Goal: Use online tool/utility: Utilize a website feature to perform a specific function

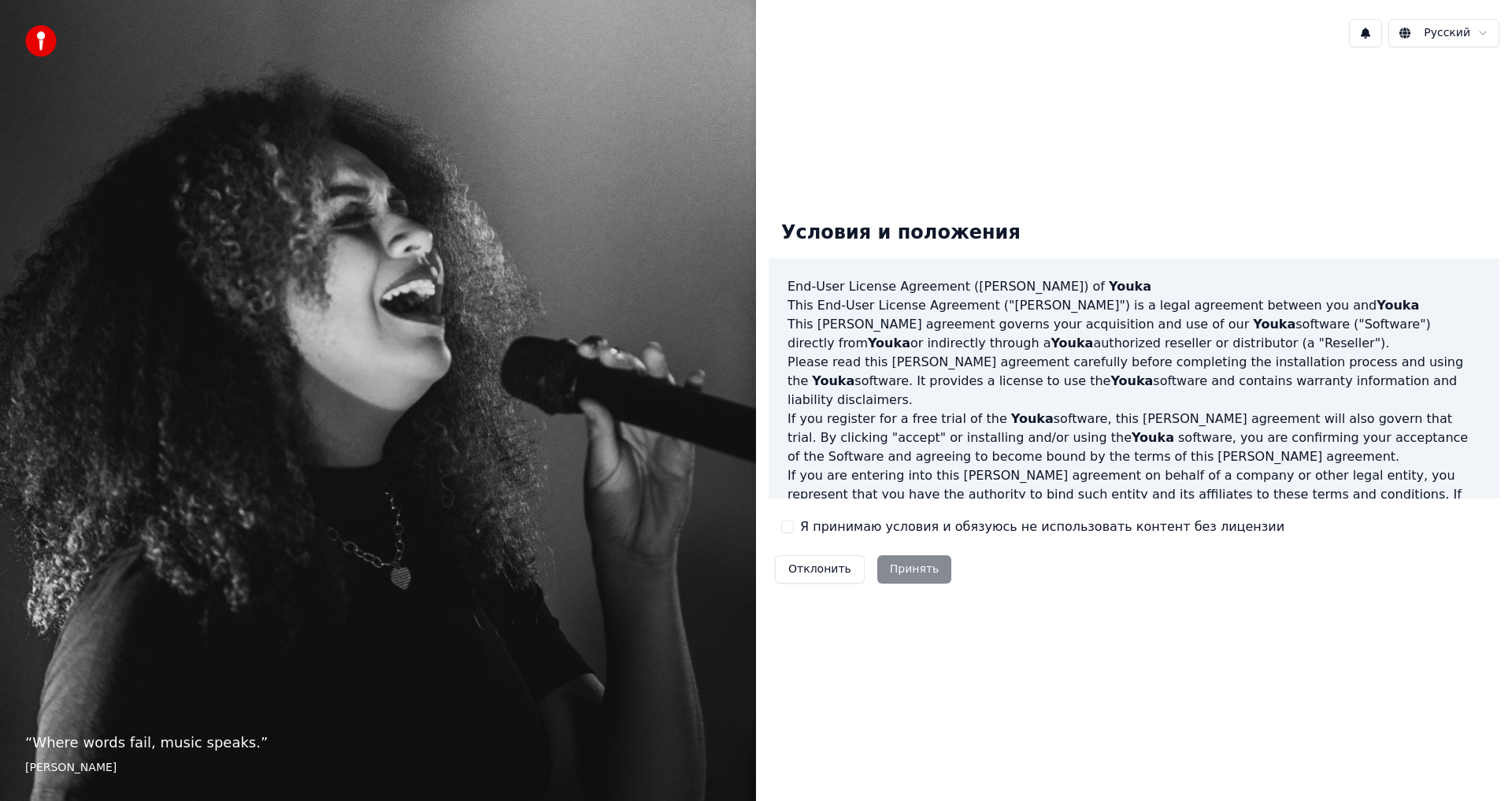
click at [789, 531] on button "Я принимаю условия и обязуюсь не использовать контент без лицензии" at bounding box center [787, 526] width 12 height 12
click at [906, 573] on button "Принять" at bounding box center [915, 570] width 75 height 29
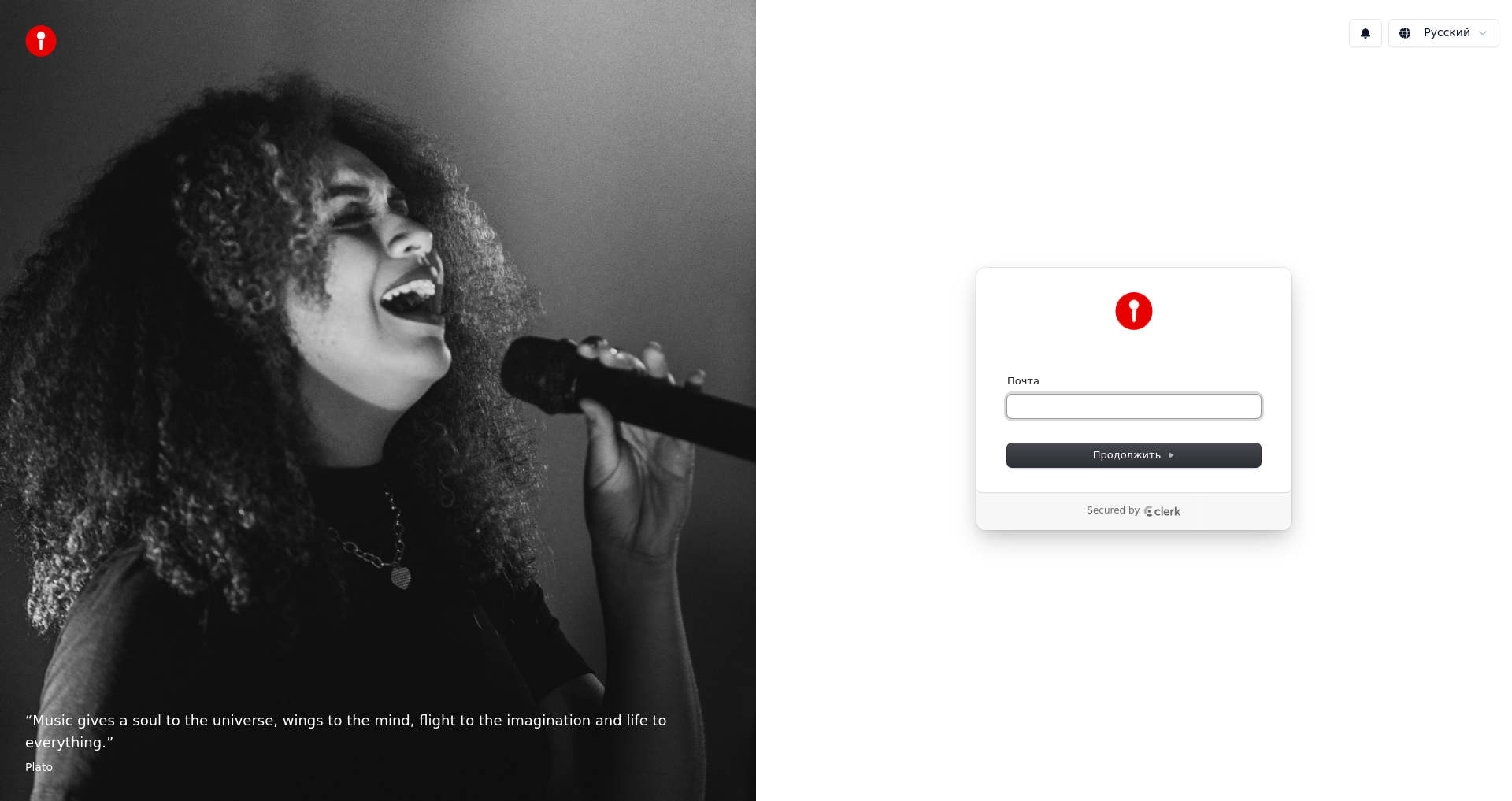
click at [1071, 408] on input "Почта" at bounding box center [1134, 406] width 254 height 24
type input "*"
click at [1129, 463] on button "Продолжить" at bounding box center [1134, 454] width 254 height 24
type input "**********"
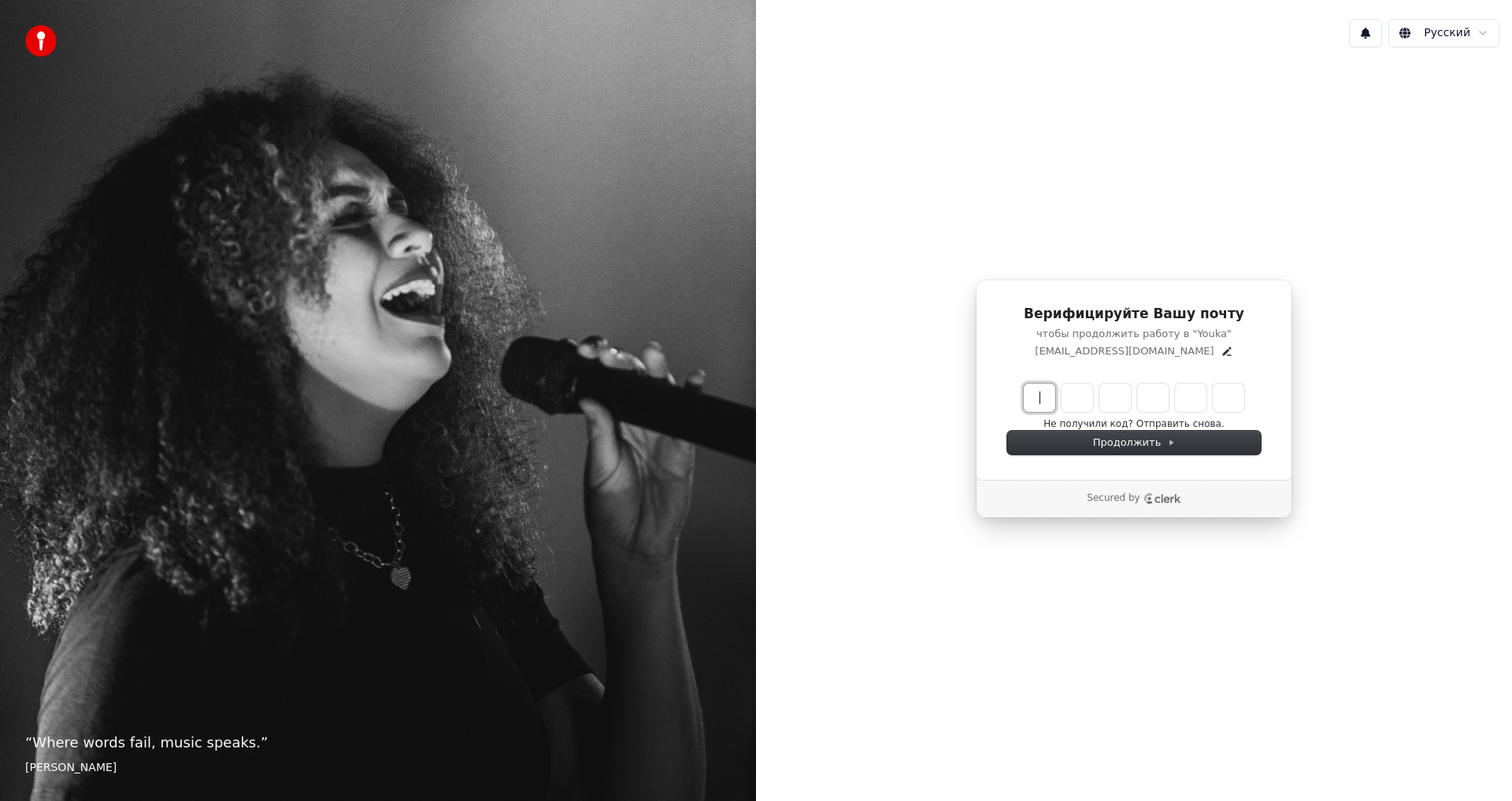
drag, startPoint x: 1032, startPoint y: 396, endPoint x: 1040, endPoint y: 410, distance: 16.1
click at [1035, 399] on input "Enter verification code" at bounding box center [1149, 398] width 252 height 29
type input "******"
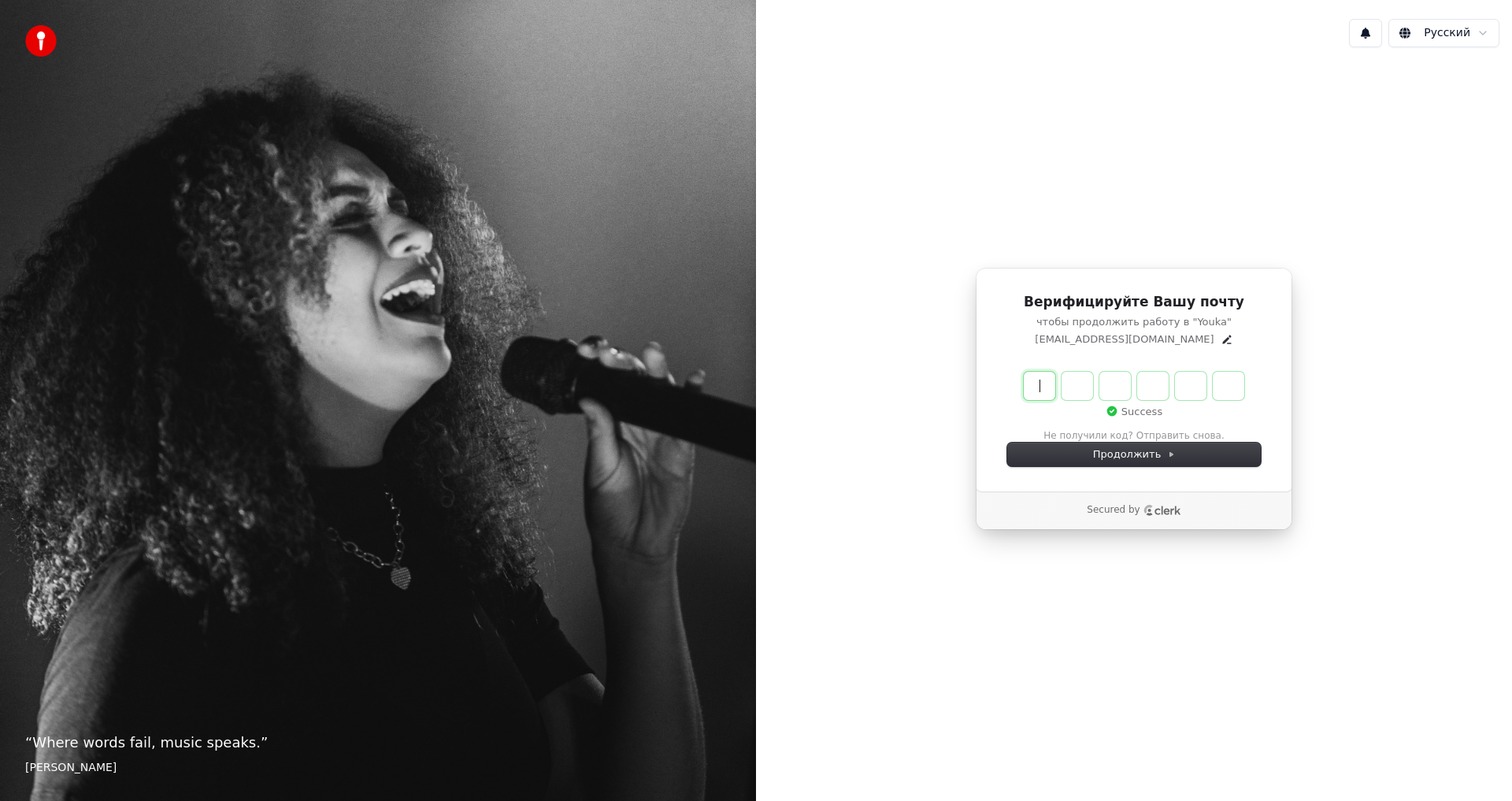
click at [1232, 384] on input "Enter verification code" at bounding box center [1149, 386] width 252 height 29
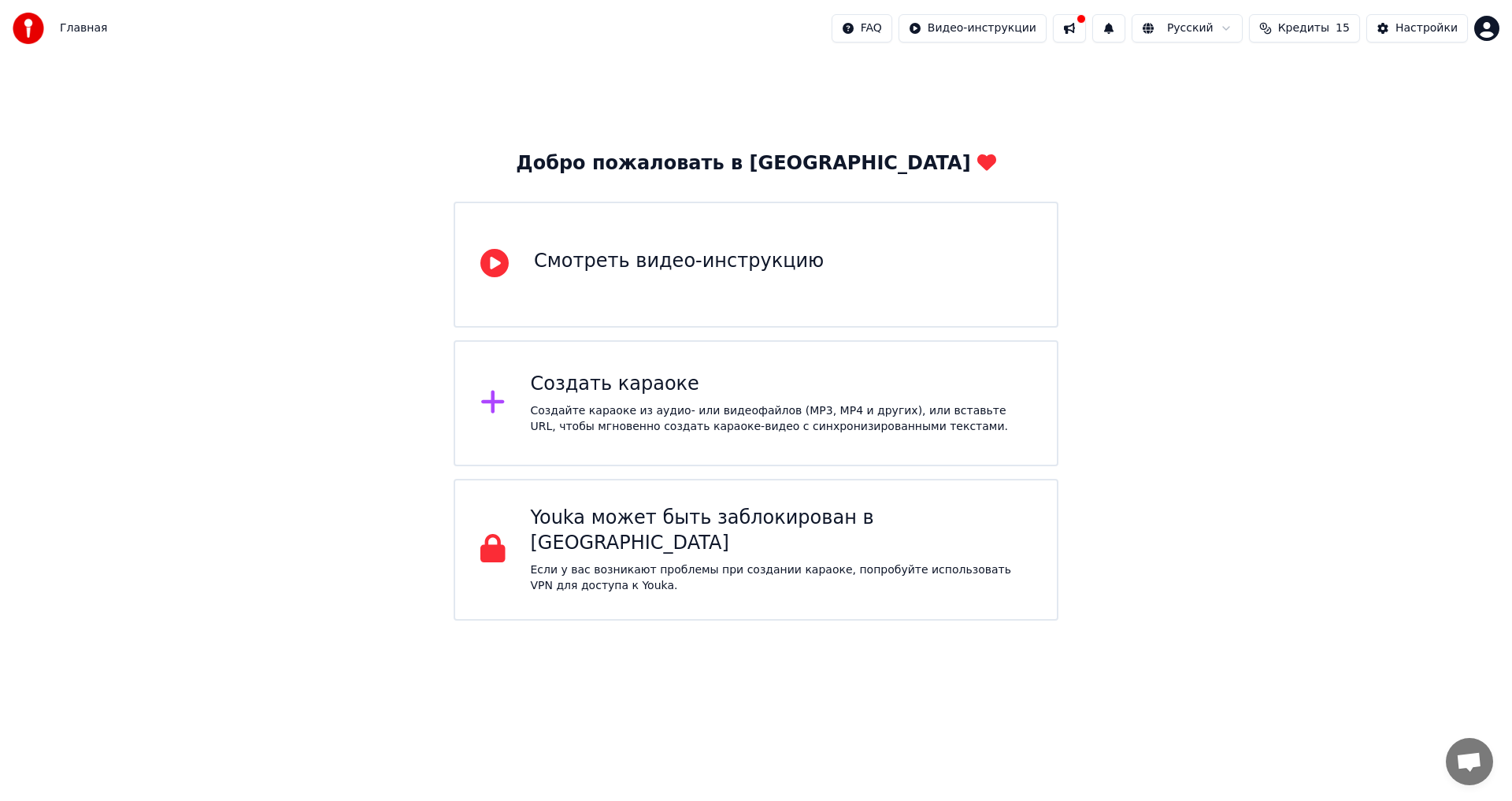
click at [764, 425] on div "Создайте караоке из аудио- или видеофайлов (MP3, MP4 и других), или вставьте UR…" at bounding box center [781, 419] width 501 height 32
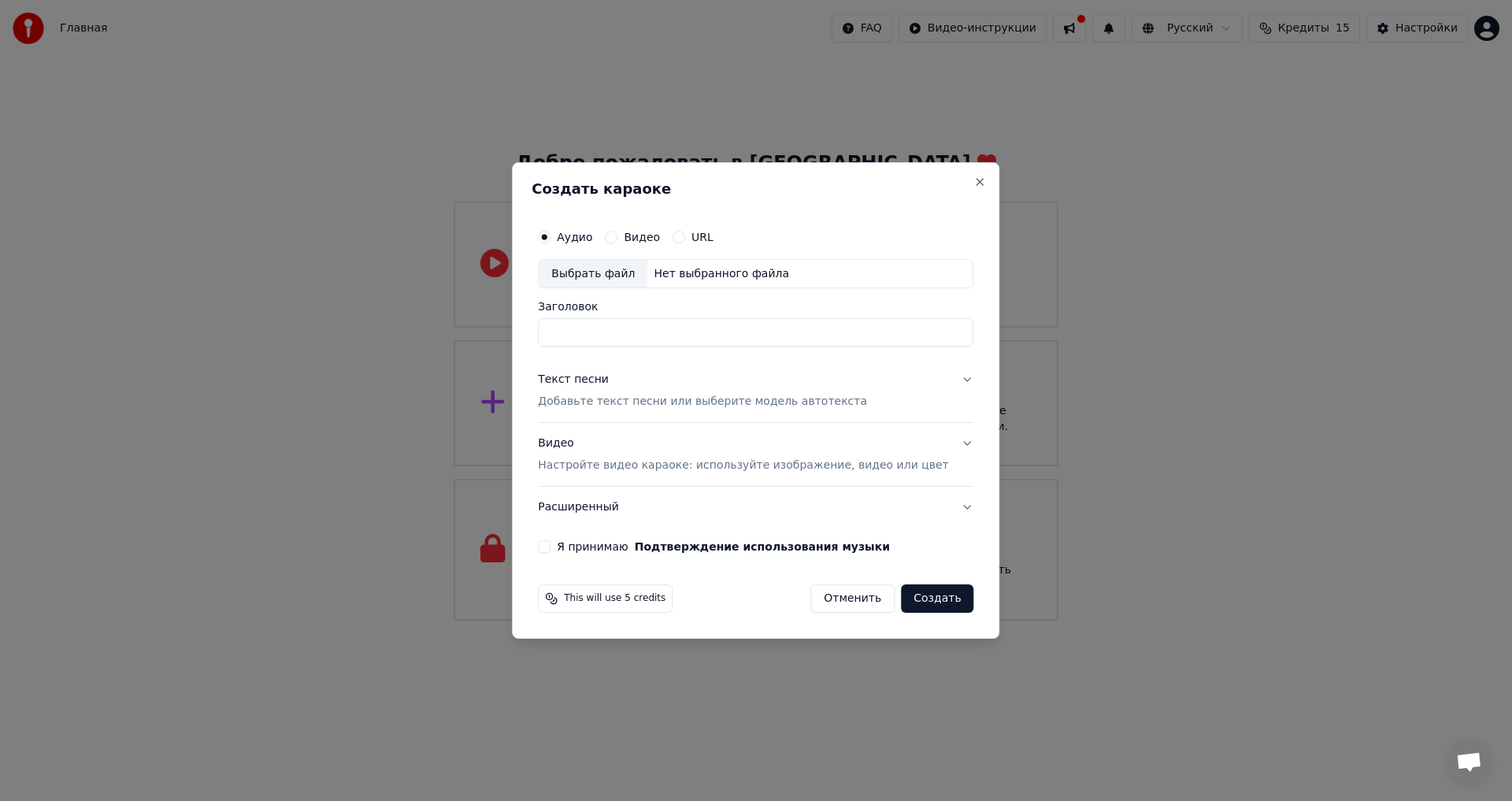
click at [820, 593] on button "Отменить" at bounding box center [852, 598] width 85 height 29
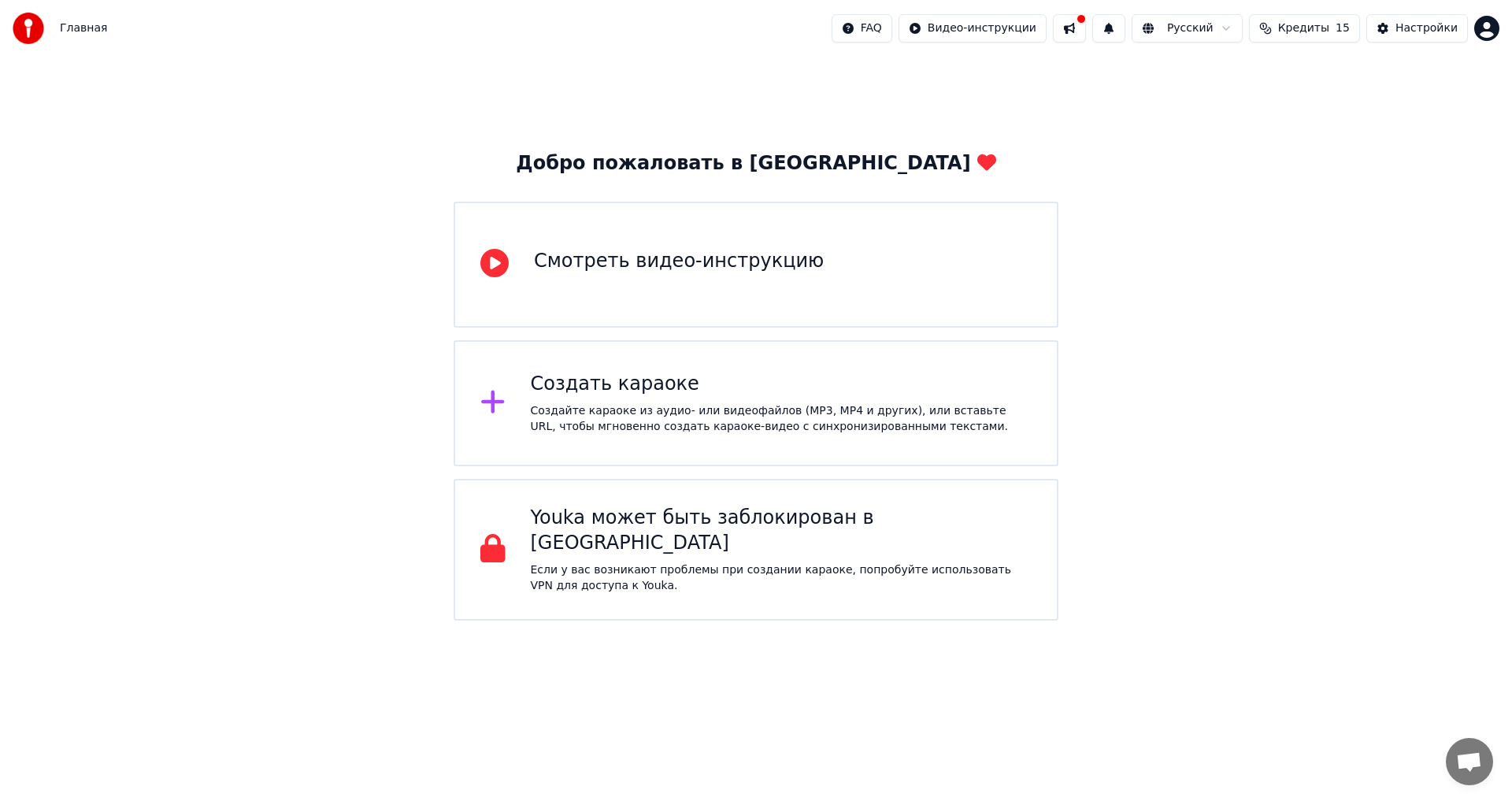
click at [692, 415] on div "Создайте караоке из аудио- или видеофайлов (MP3, MP4 и других), или вставьте UR…" at bounding box center [781, 419] width 501 height 32
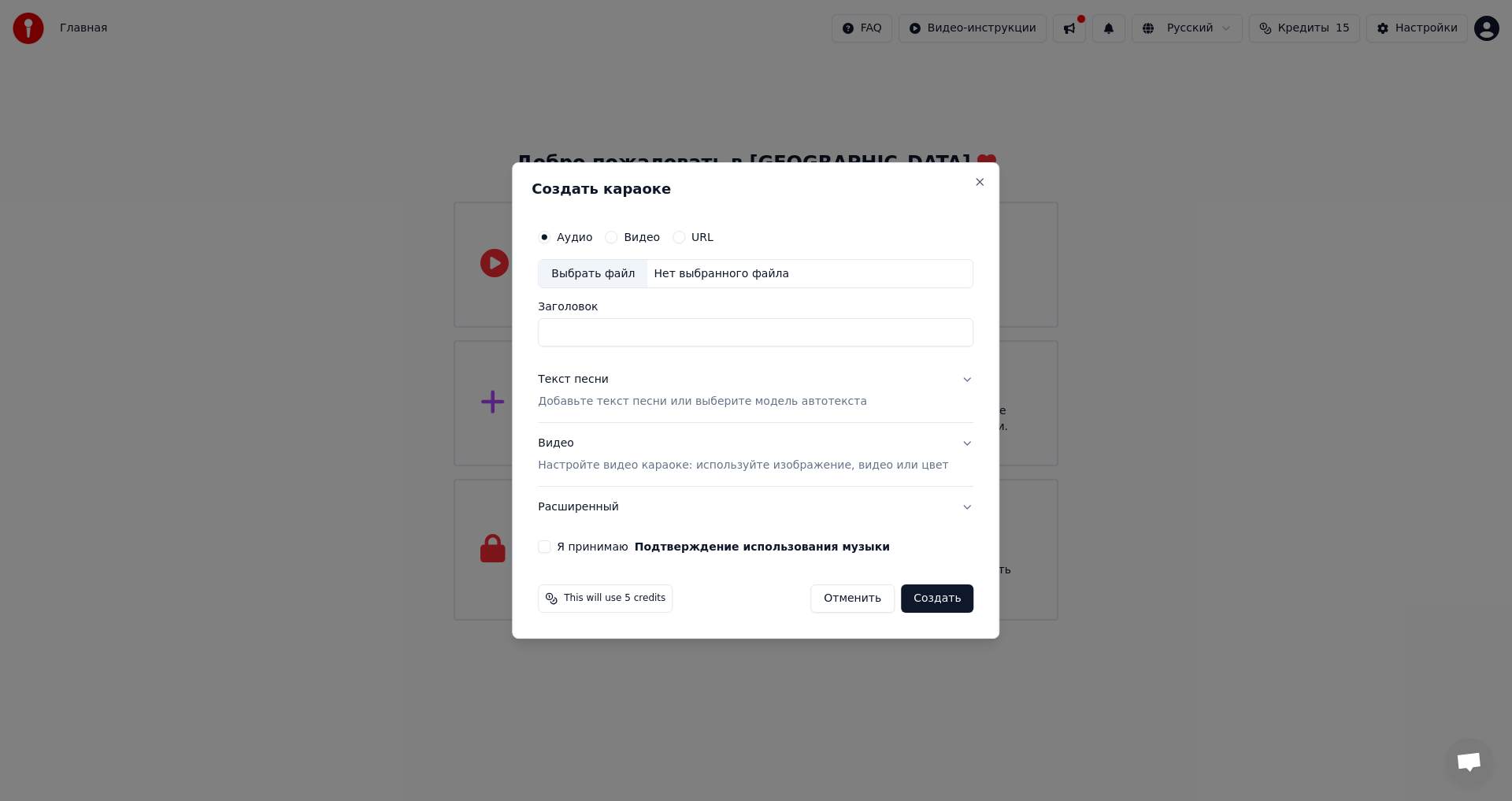
click at [650, 235] on label "Видео" at bounding box center [642, 236] width 37 height 11
click at [618, 235] on button "Видео" at bounding box center [610, 236] width 12 height 12
click at [591, 231] on label "Аудио" at bounding box center [573, 236] width 36 height 11
click at [550, 231] on button "Аудио" at bounding box center [544, 236] width 12 height 12
click at [944, 435] on button "Видео Настройте видео караоке: используйте изображение, видео или цвет" at bounding box center [755, 455] width 435 height 63
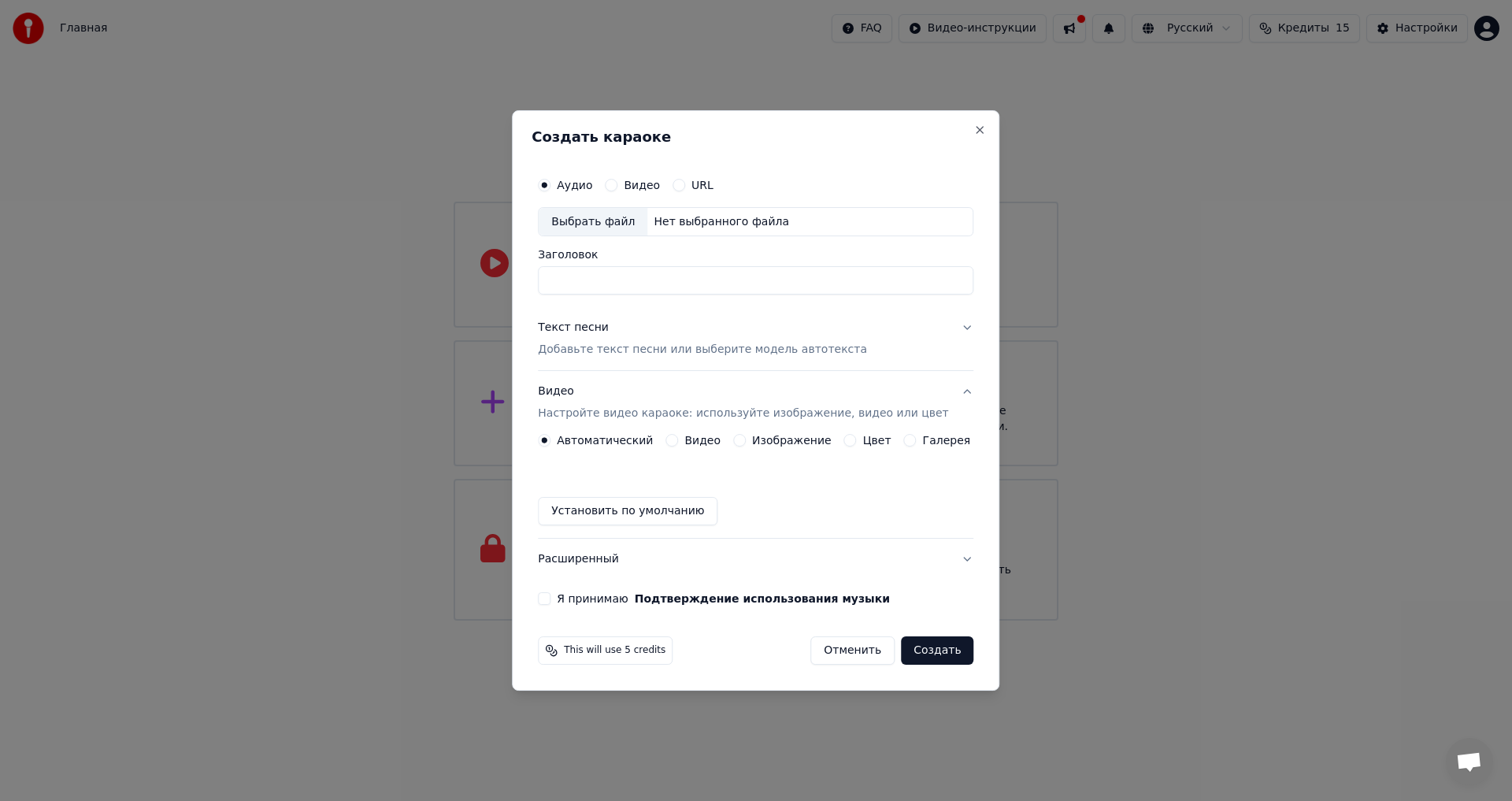
click at [798, 443] on label "Изображение" at bounding box center [792, 439] width 80 height 11
click at [745, 443] on button "Изображение" at bounding box center [739, 440] width 12 height 12
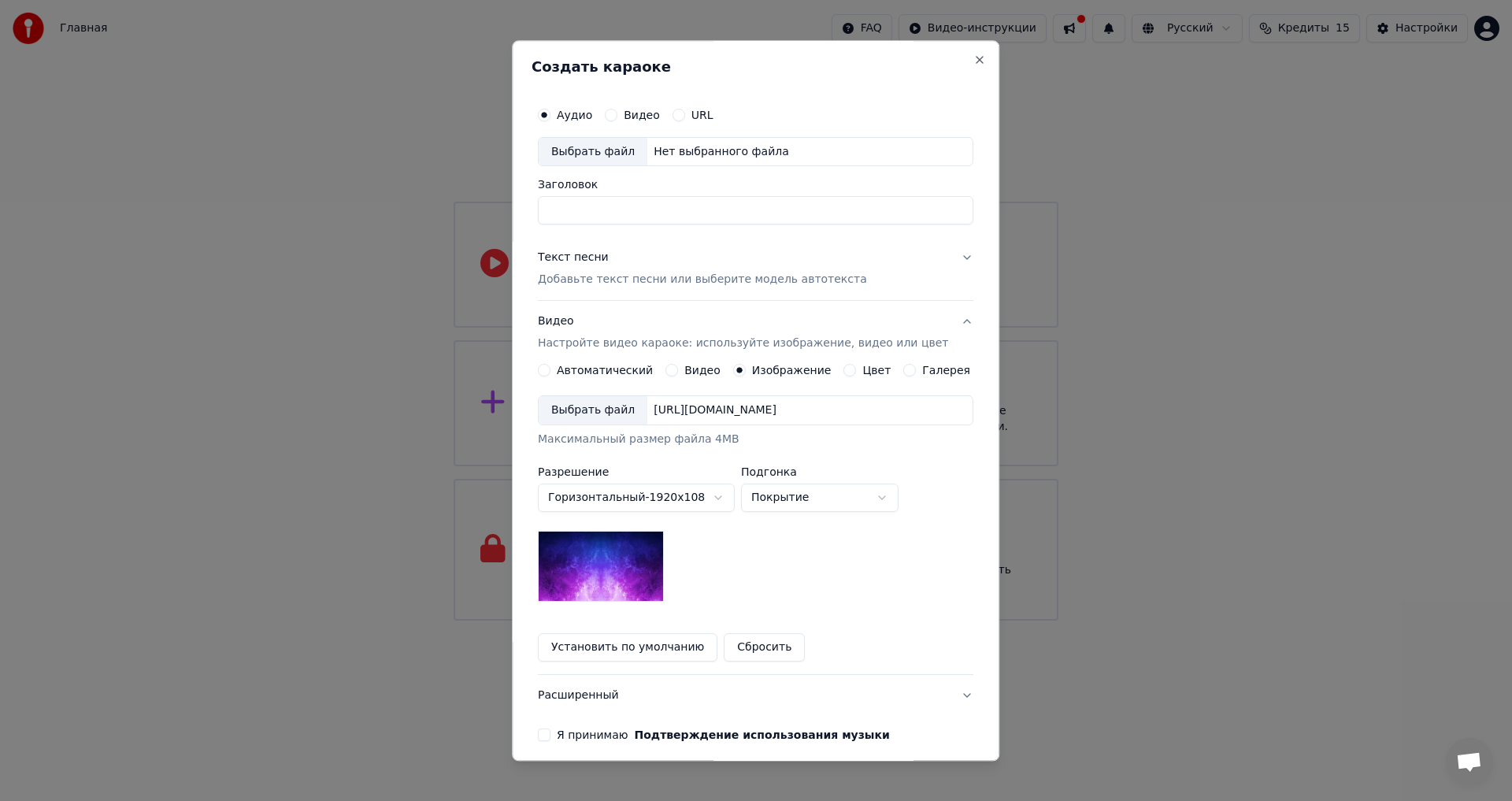
click at [856, 377] on div "**********" at bounding box center [755, 513] width 435 height 298
click at [863, 370] on label "Цвет" at bounding box center [877, 370] width 29 height 11
click at [856, 370] on button "Цвет" at bounding box center [850, 370] width 12 height 12
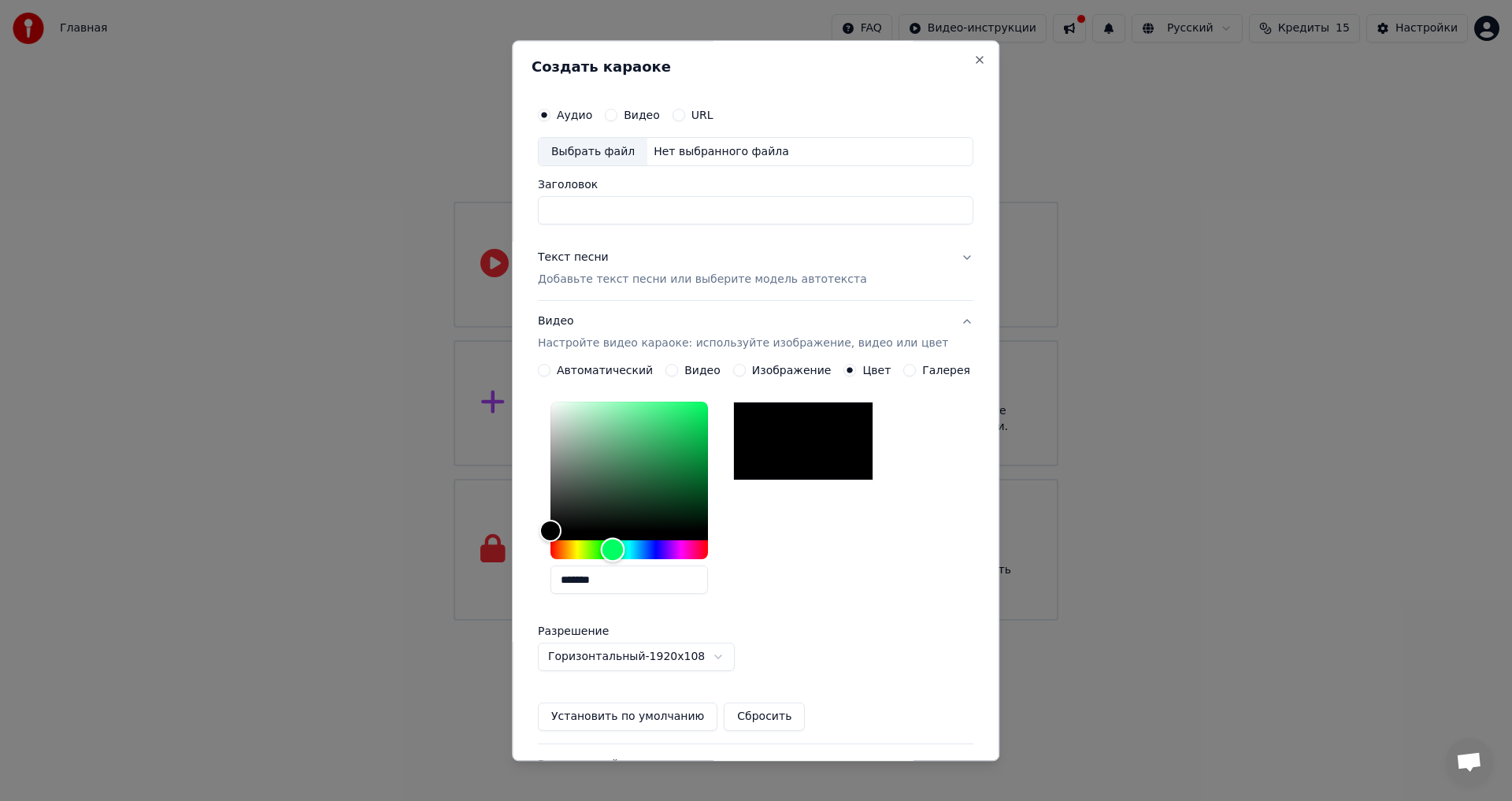
drag, startPoint x: 623, startPoint y: 550, endPoint x: 608, endPoint y: 547, distance: 15.3
click at [615, 550] on div "Hue" at bounding box center [629, 550] width 158 height 19
drag, startPoint x: 608, startPoint y: 547, endPoint x: 609, endPoint y: 567, distance: 20.0
click at [609, 567] on div "*******" at bounding box center [629, 501] width 158 height 199
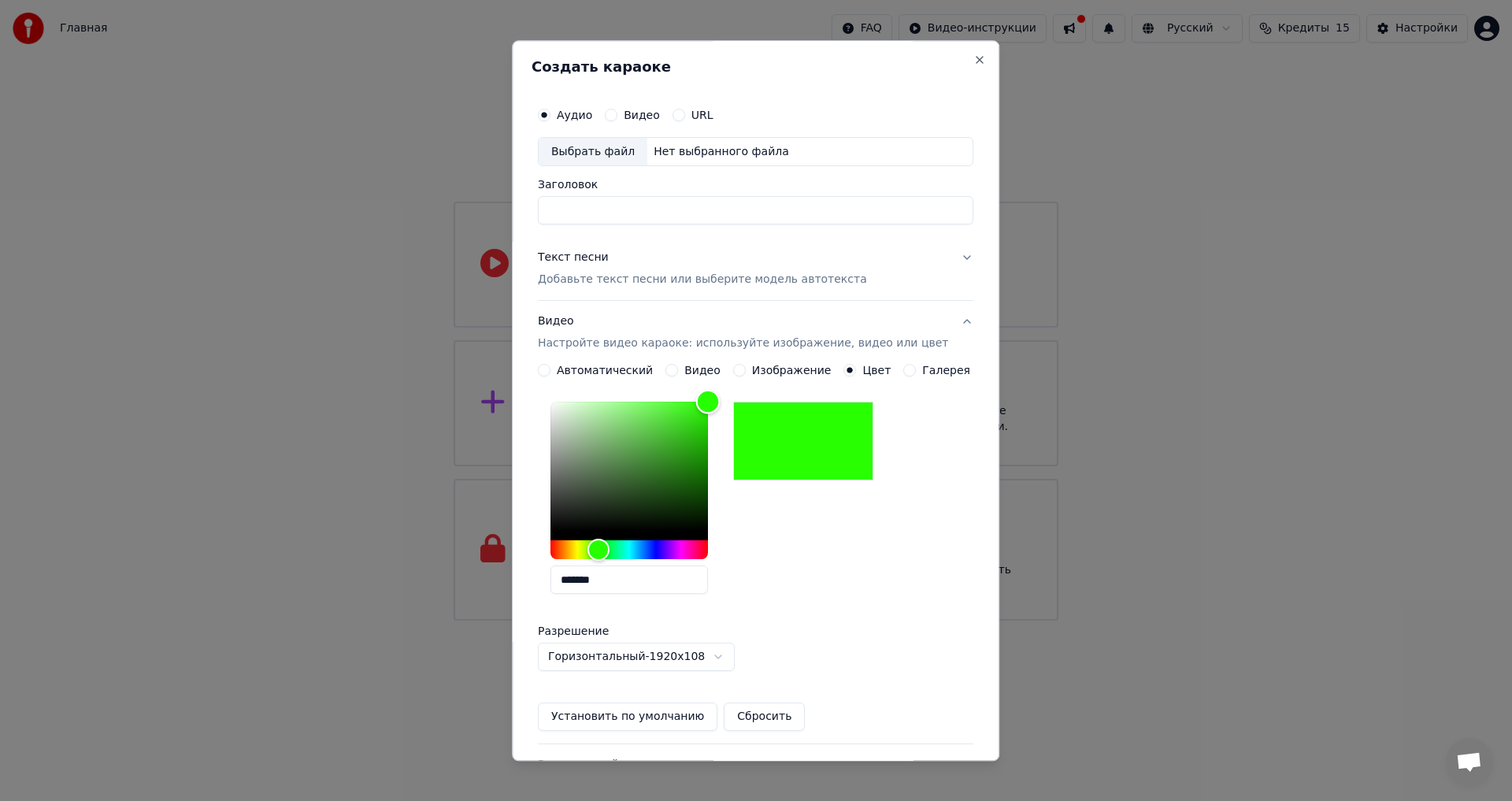
drag, startPoint x: 667, startPoint y: 482, endPoint x: 751, endPoint y: 358, distance: 149.8
click at [751, 358] on div "**********" at bounding box center [755, 522] width 435 height 443
type input "*******"
drag, startPoint x: 715, startPoint y: 439, endPoint x: 744, endPoint y: 428, distance: 31.0
click at [744, 428] on div "*******" at bounding box center [755, 501] width 435 height 211
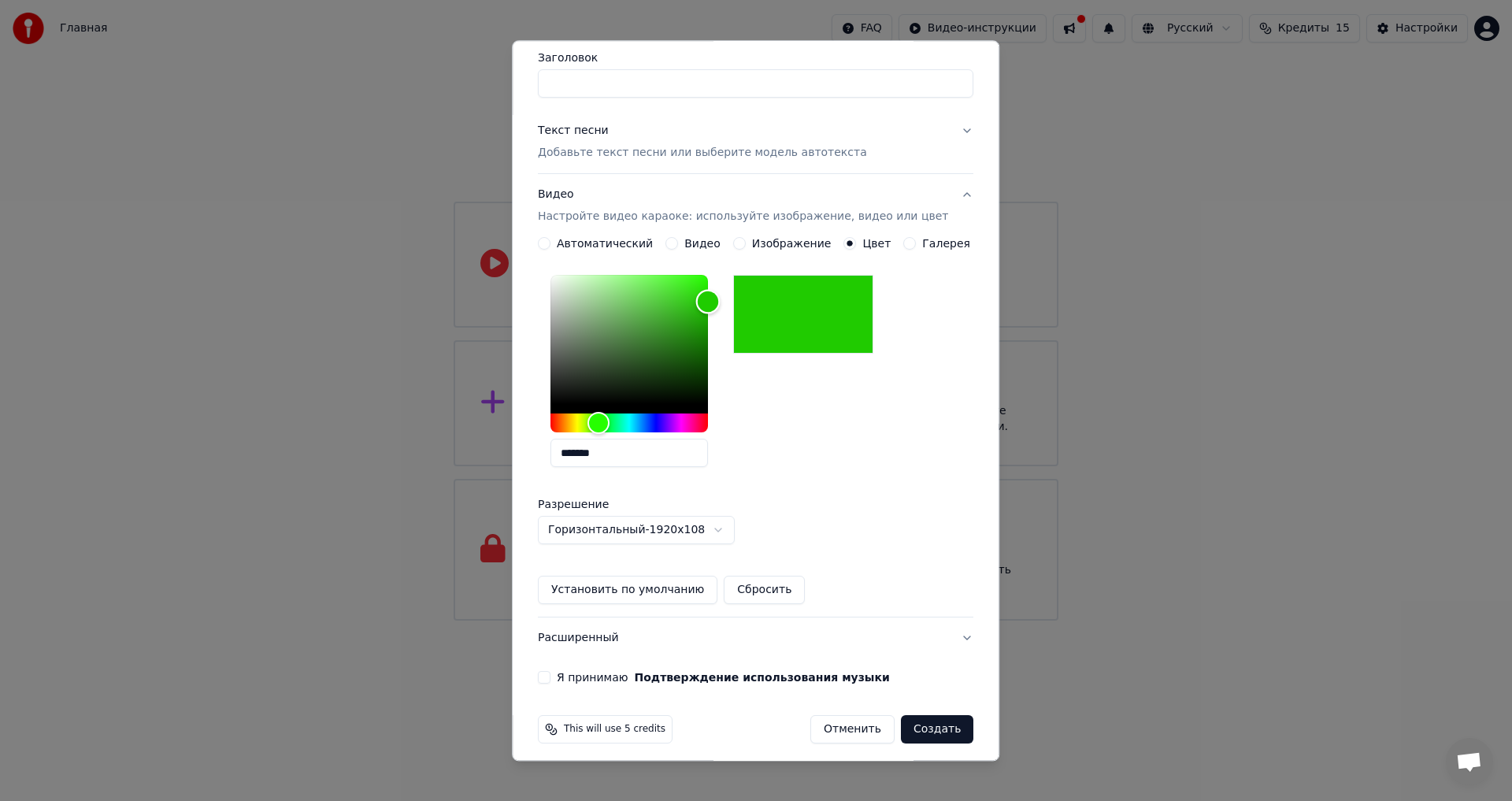
scroll to position [135, 0]
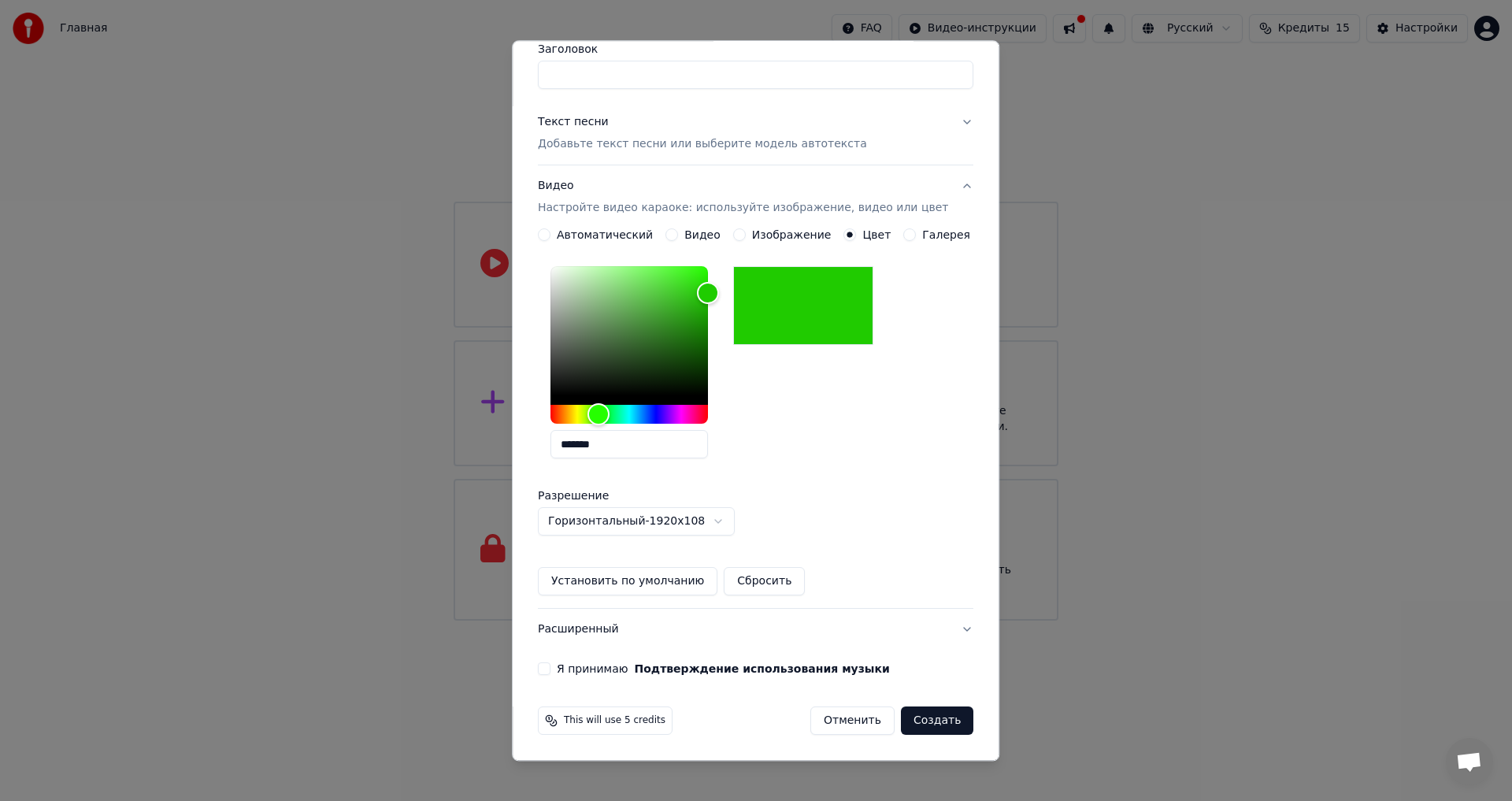
click at [735, 529] on body "Главная FAQ Видео-инструкции Русский Кредиты 15 Настройки Добро пожаловать в Yo…" at bounding box center [756, 310] width 1512 height 620
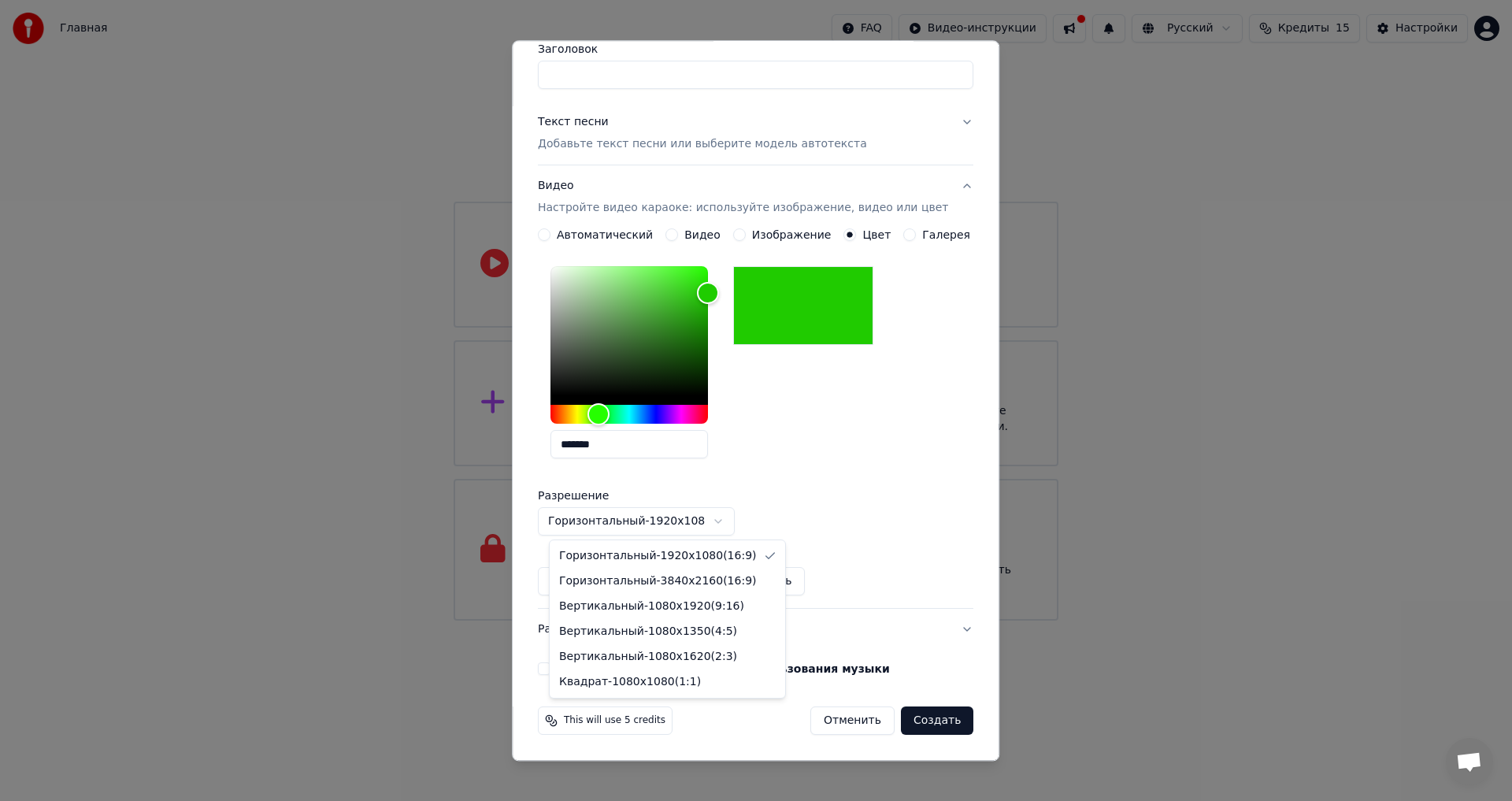
click at [734, 523] on body "Главная FAQ Видео-инструкции Русский Кредиты 15 Настройки Добро пожаловать в Yo…" at bounding box center [756, 310] width 1512 height 620
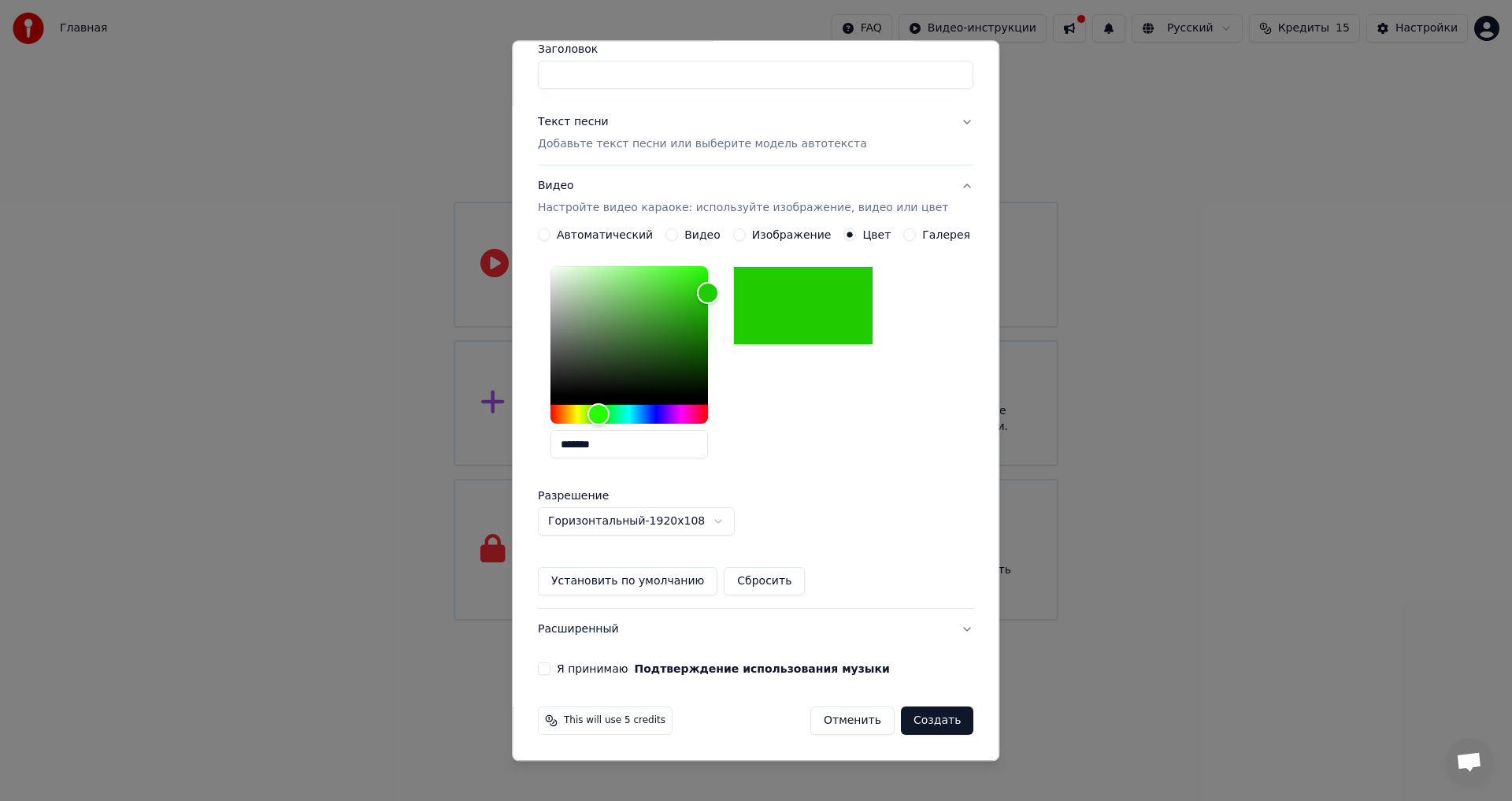
click at [550, 671] on button "Я принимаю Подтверждение использования музыки" at bounding box center [544, 668] width 12 height 12
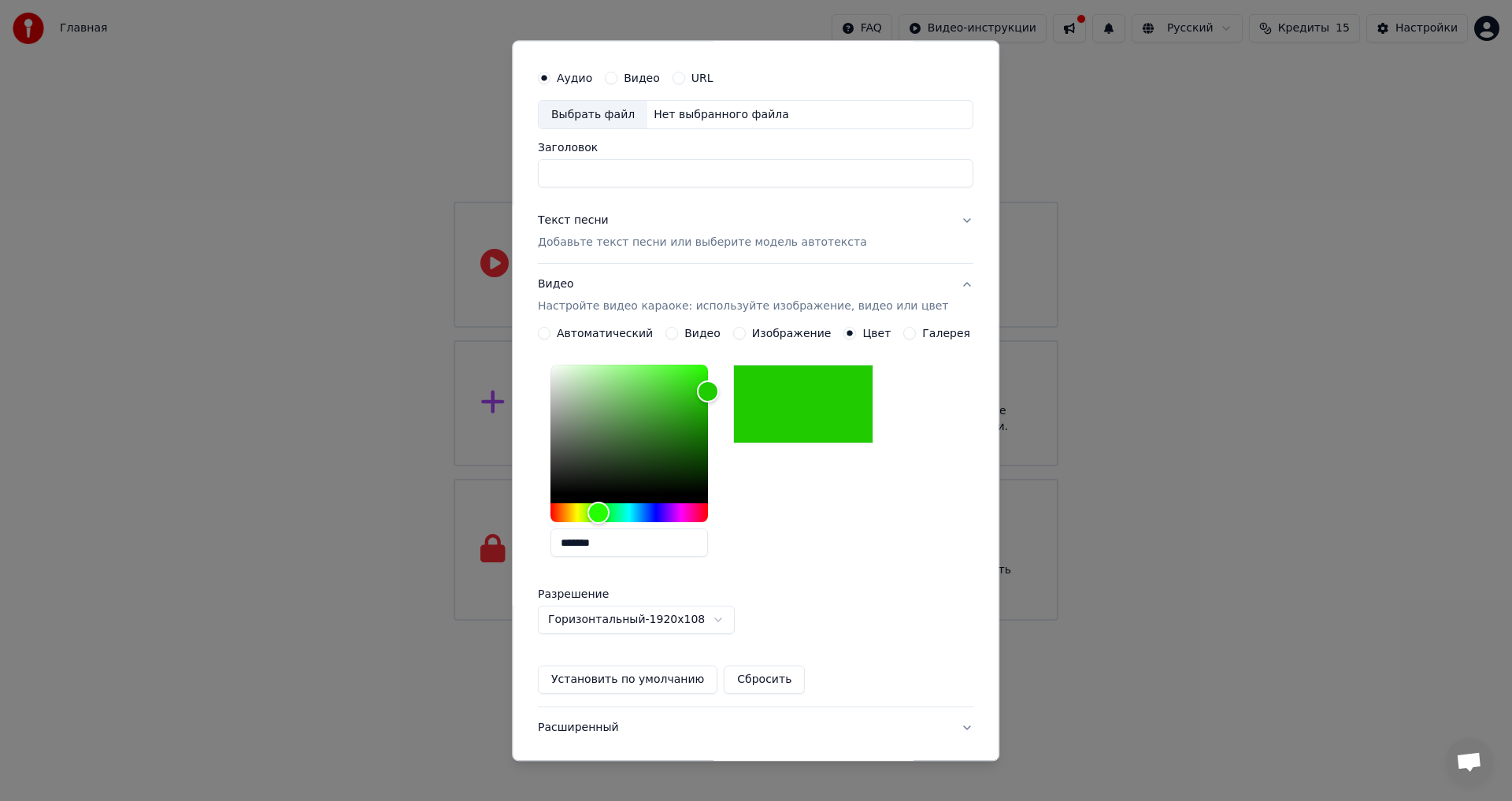
scroll to position [0, 0]
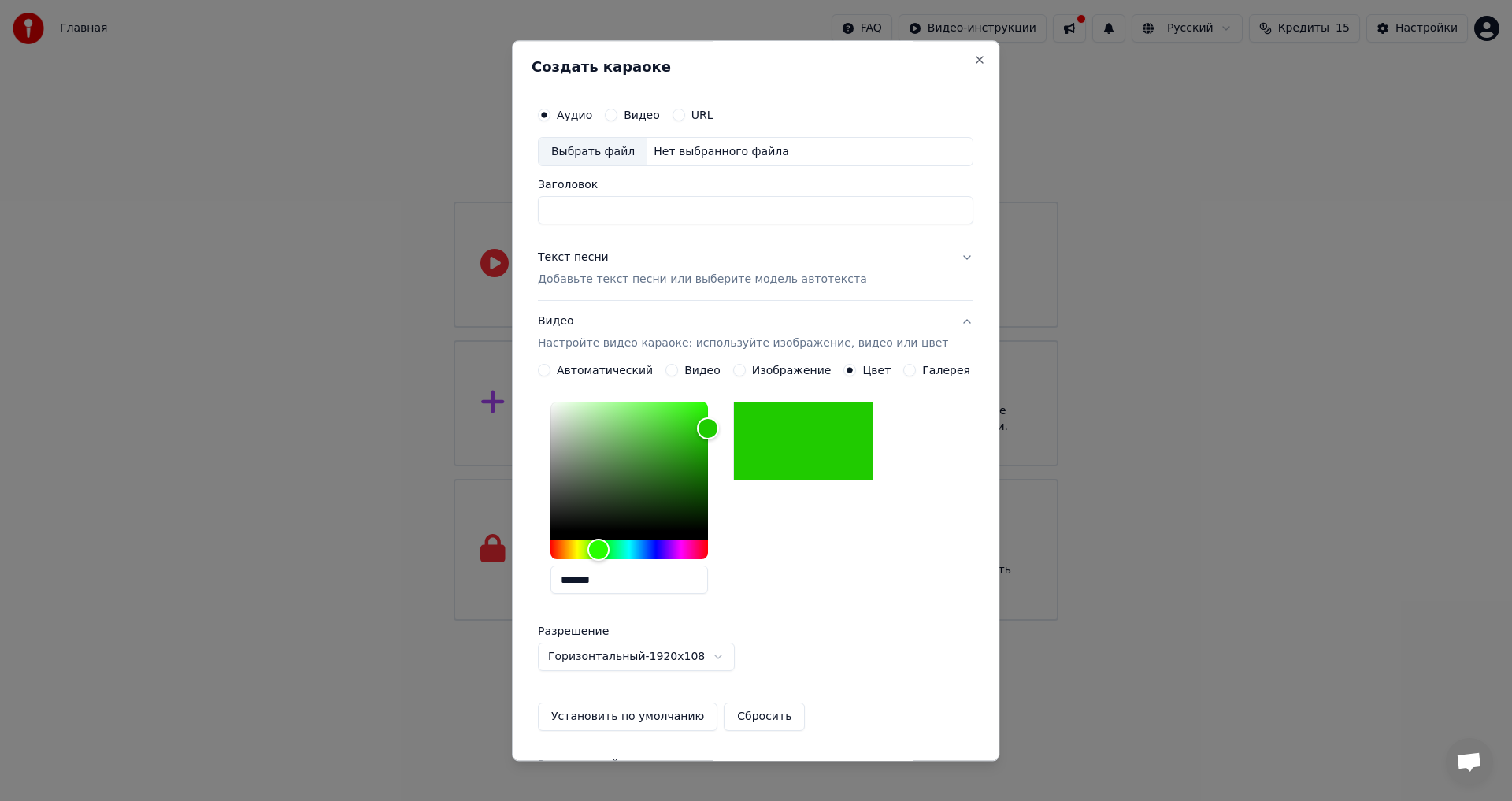
click at [639, 207] on input "Заголовок" at bounding box center [755, 211] width 435 height 29
click at [944, 260] on button "Текст песни Добавьте текст песни или выберите модель автотекста" at bounding box center [755, 270] width 435 height 63
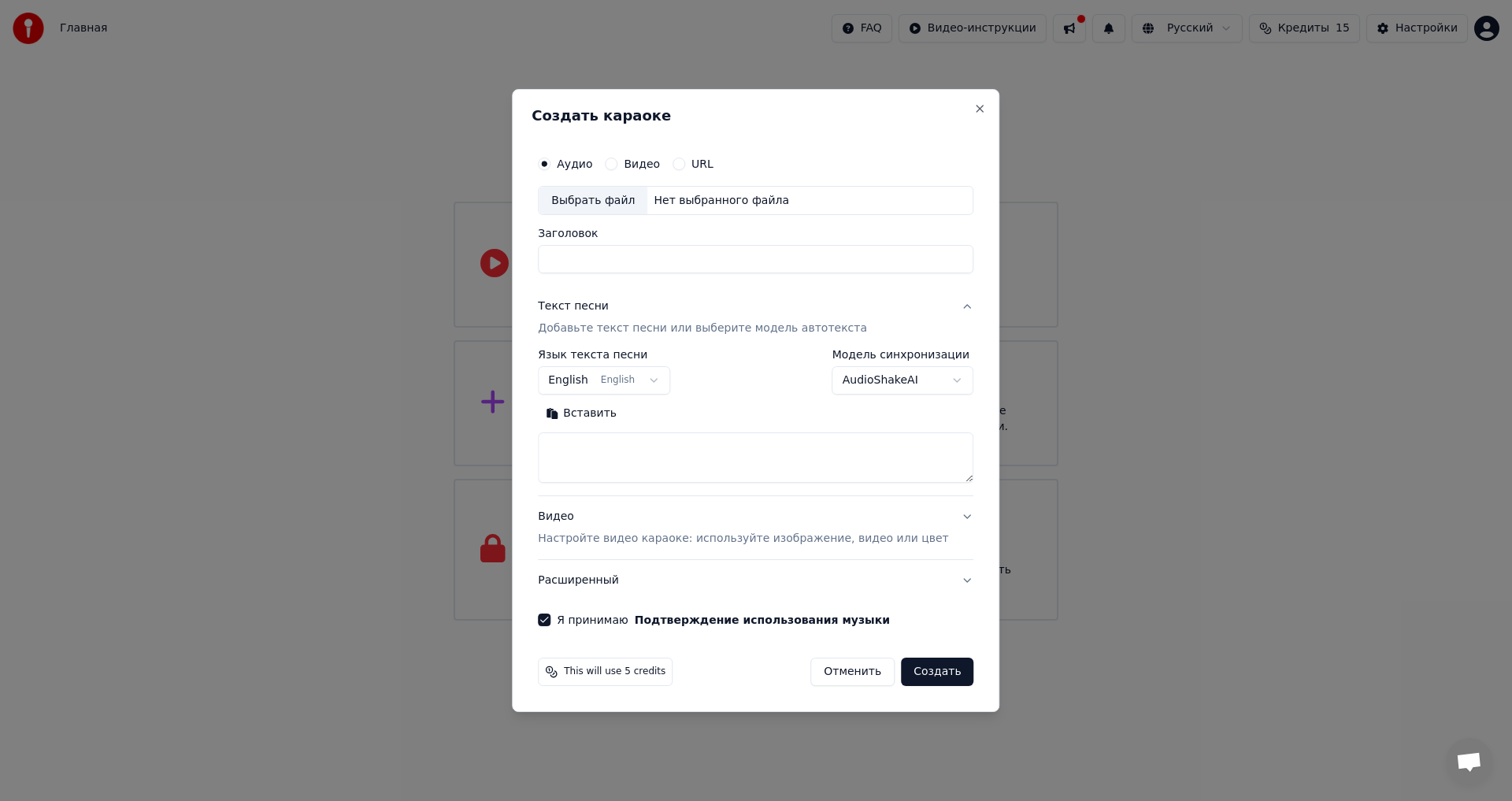
click at [945, 304] on button "Текст песни Добавьте текст песни или выберите модель автотекста" at bounding box center [755, 318] width 435 height 63
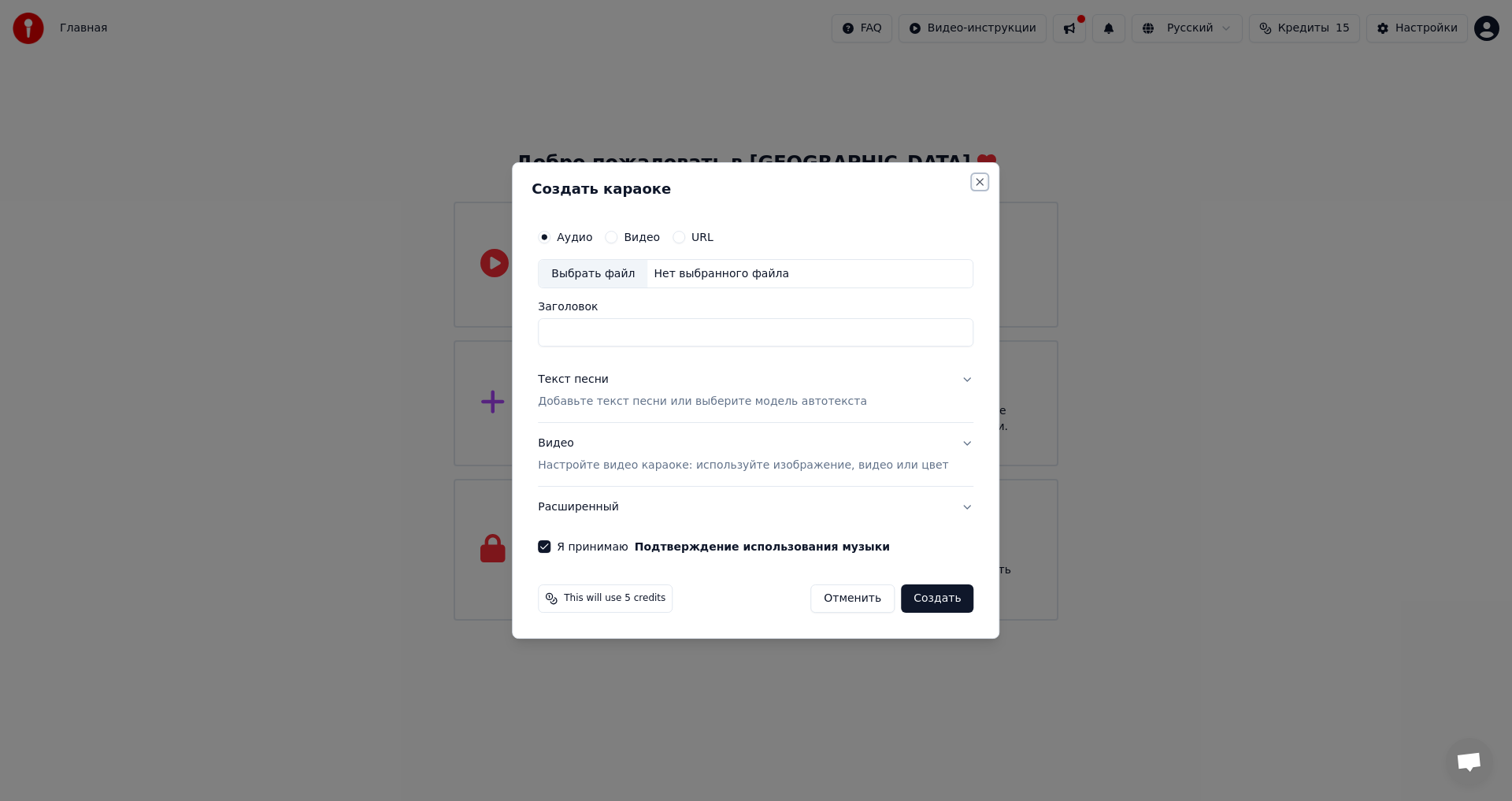
click at [974, 181] on button "Close" at bounding box center [980, 182] width 12 height 12
